Goal: Navigation & Orientation: Understand site structure

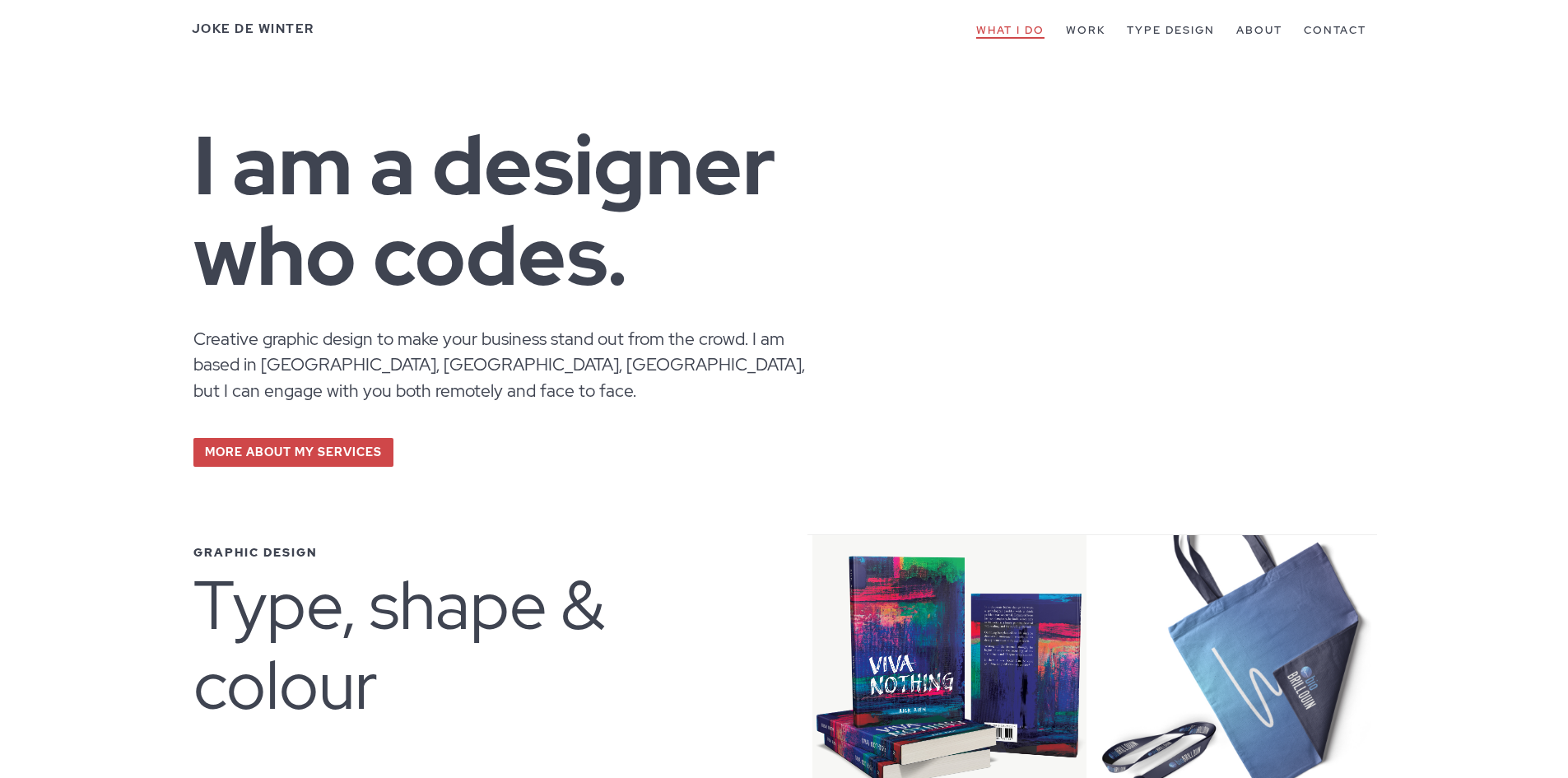
click at [1034, 31] on link "What I do" at bounding box center [1009, 30] width 68 height 15
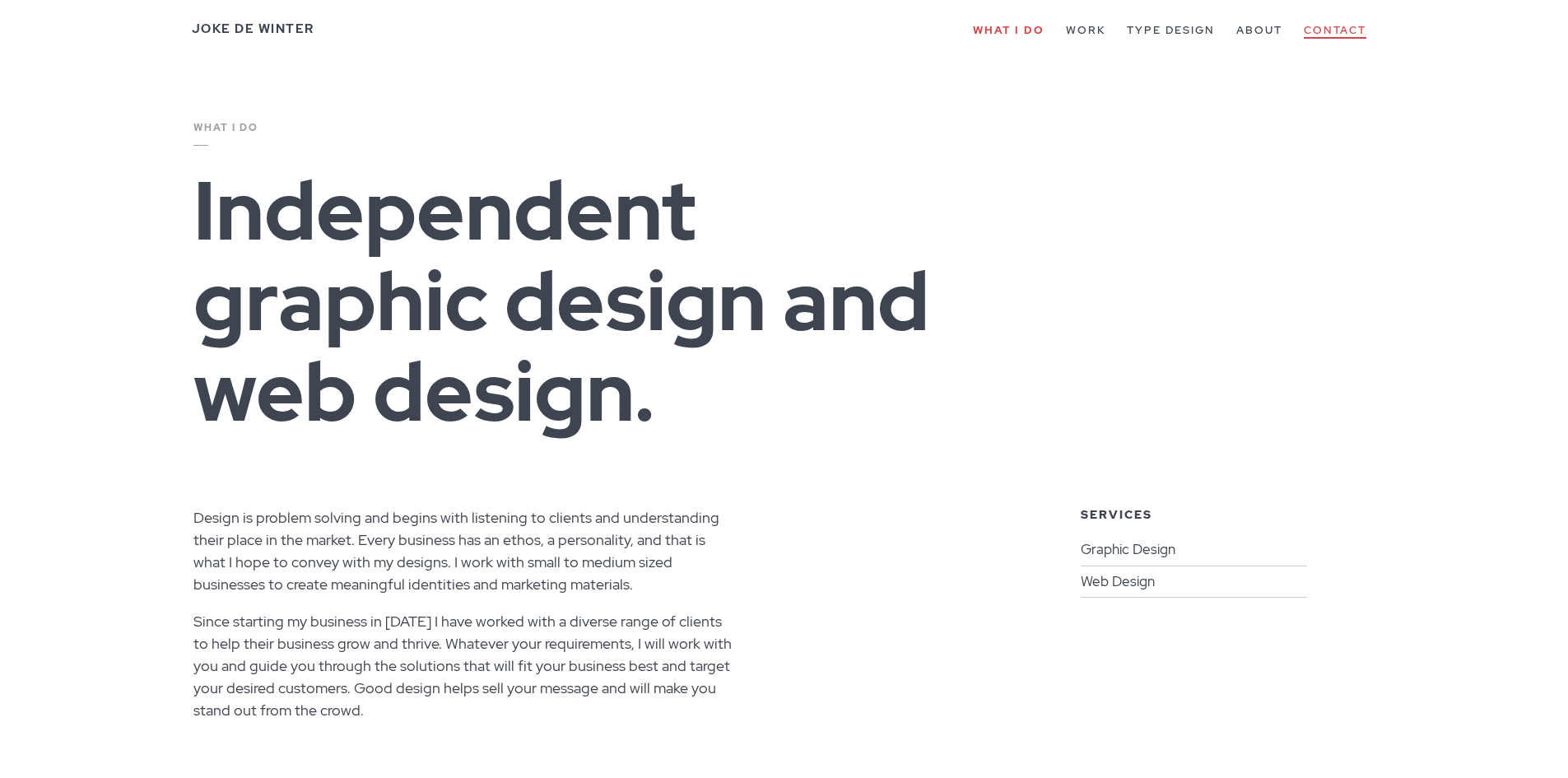
click at [1325, 25] on link "Contact" at bounding box center [1335, 30] width 63 height 15
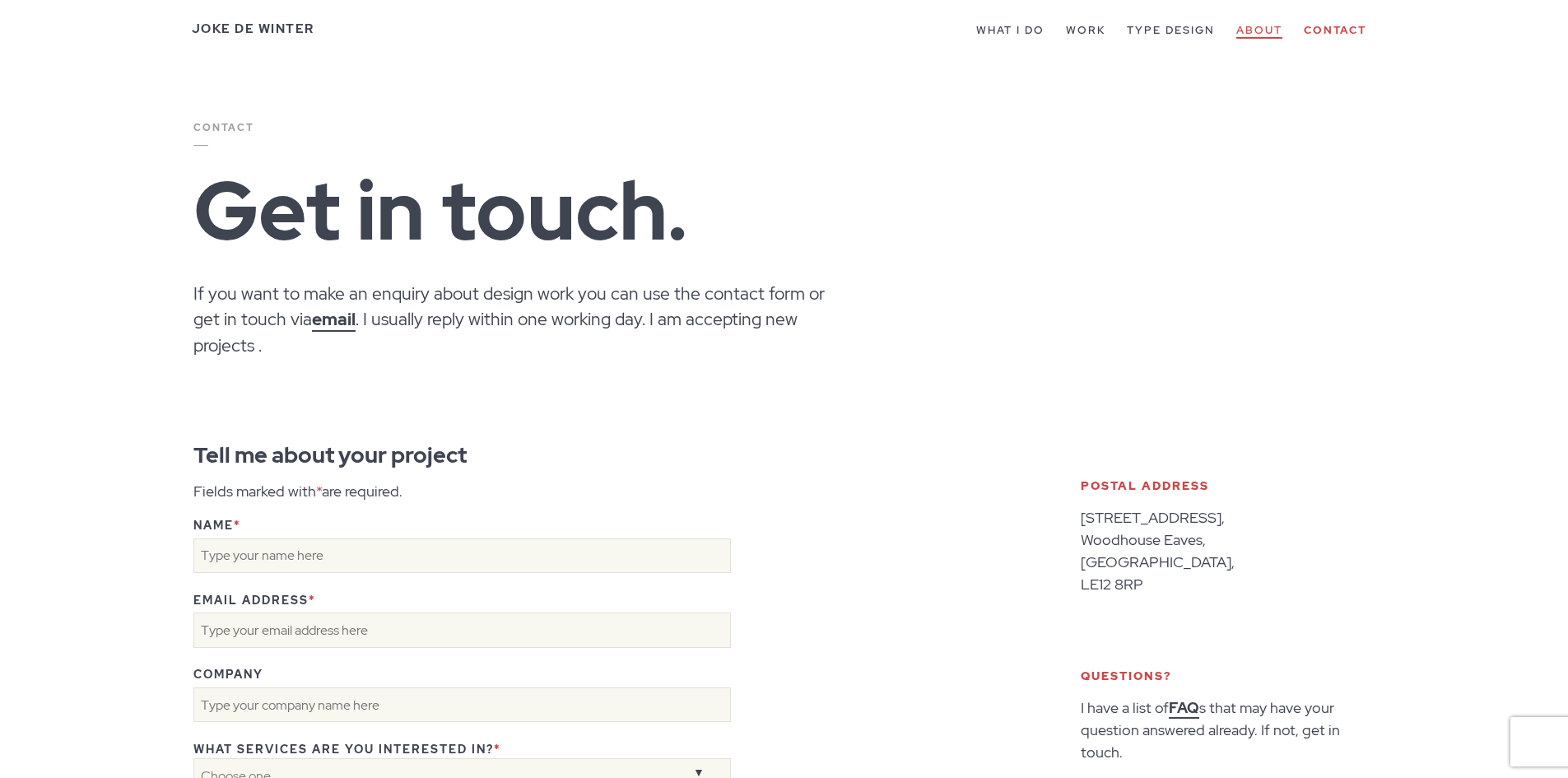
click at [1263, 30] on link "About" at bounding box center [1259, 30] width 46 height 15
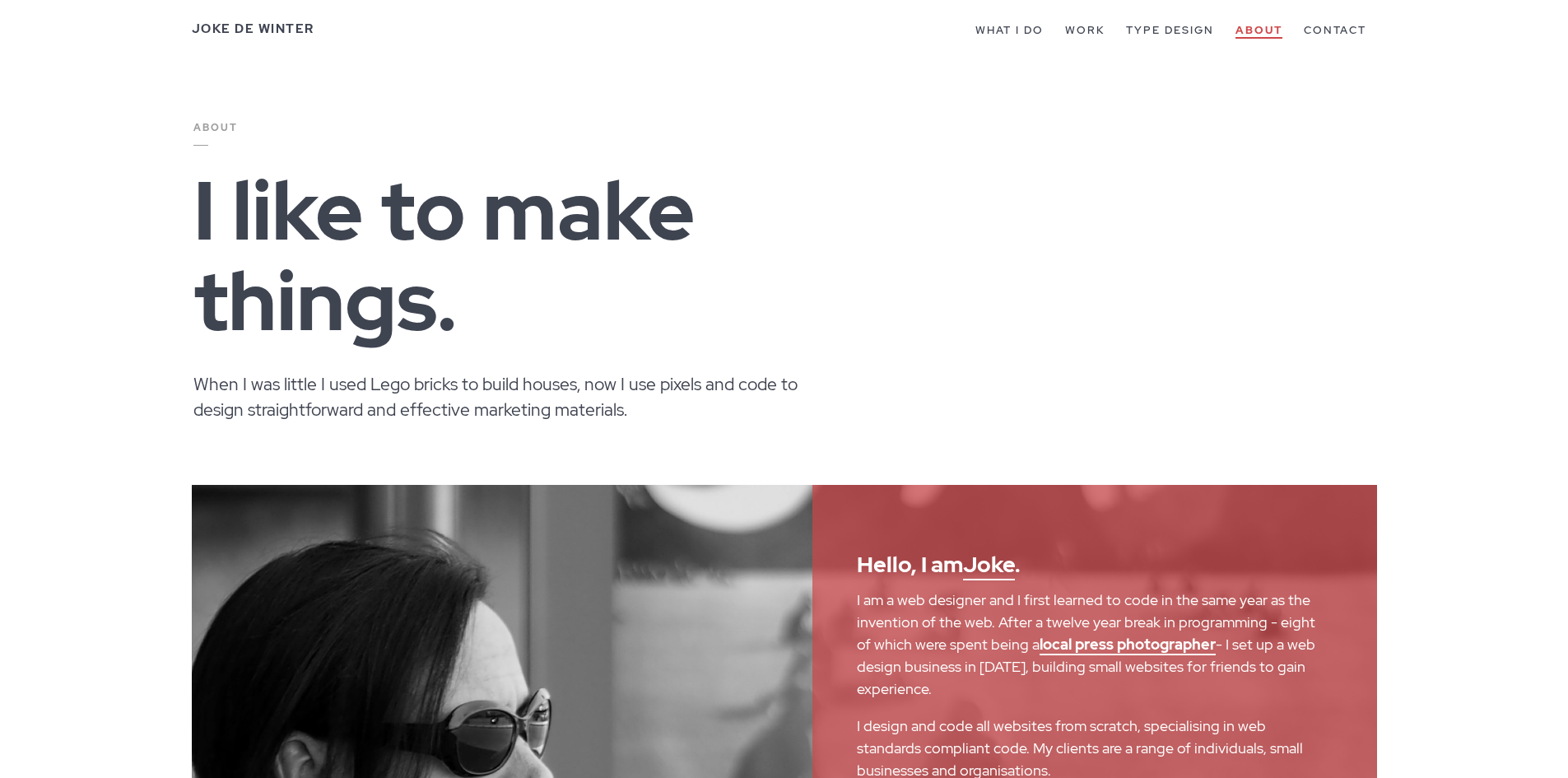
click at [1268, 31] on link "About" at bounding box center [1258, 30] width 46 height 15
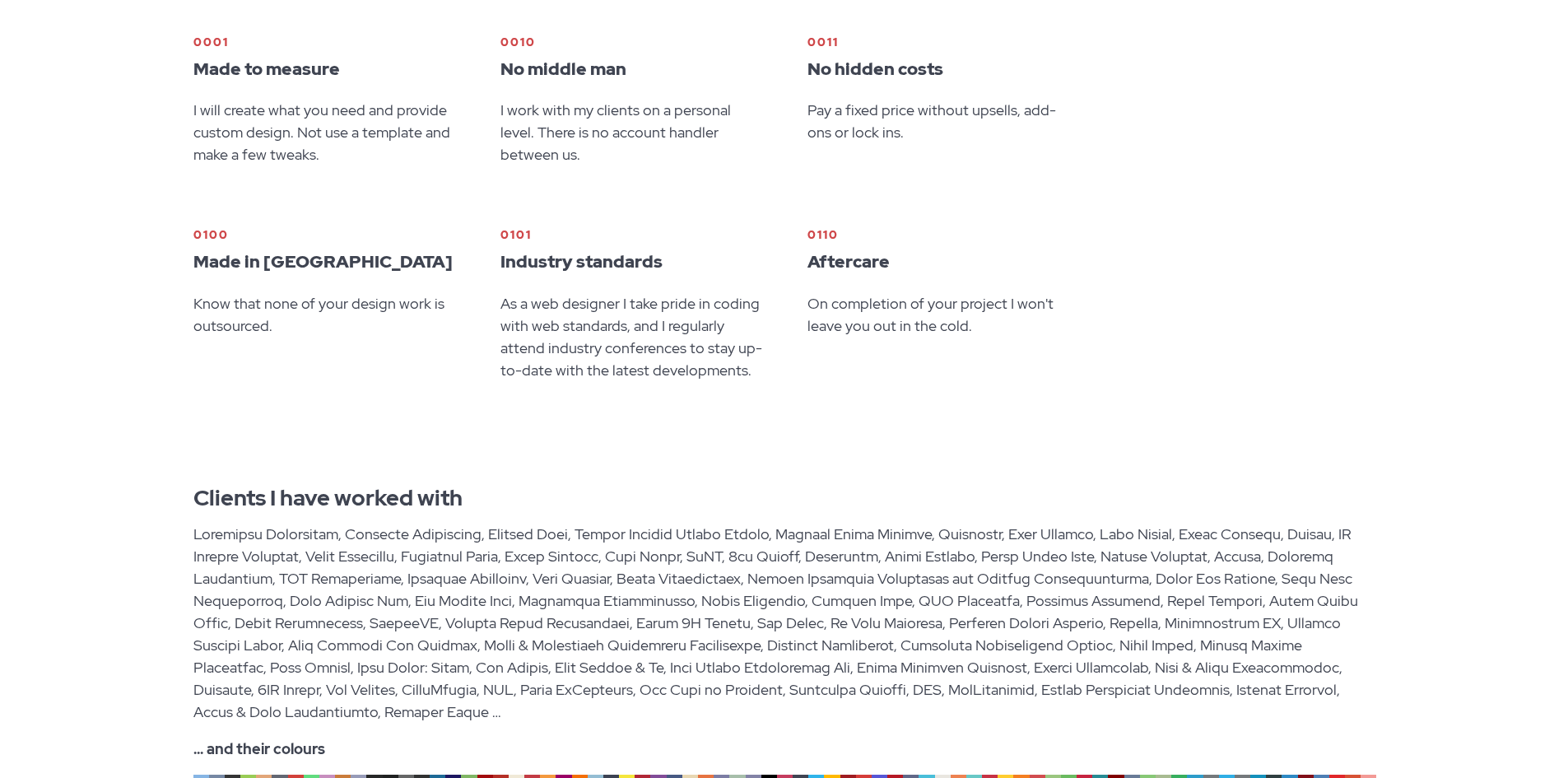
scroll to position [1086, 0]
